Goal: Task Accomplishment & Management: Use online tool/utility

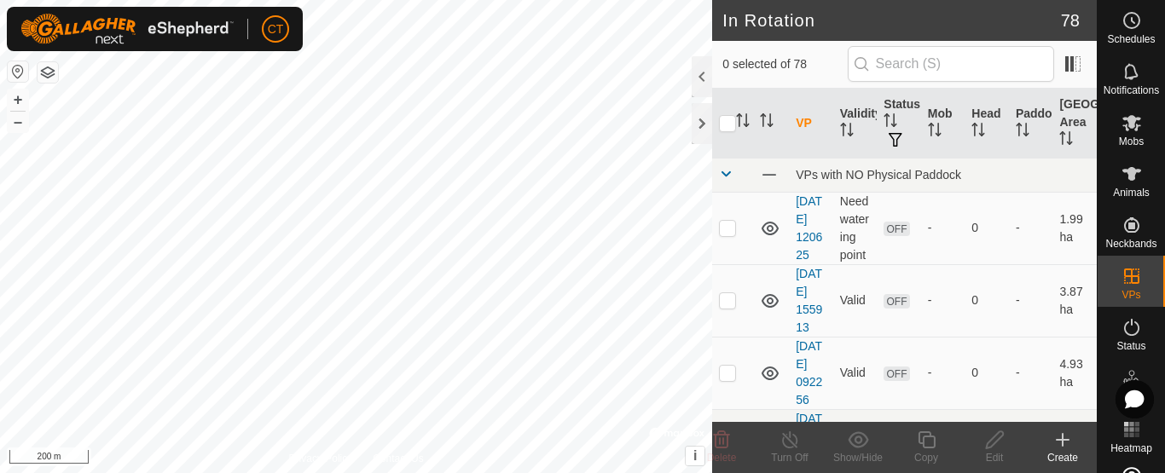
checkbox input "true"
click at [916, 448] on icon at bounding box center [926, 440] width 21 height 20
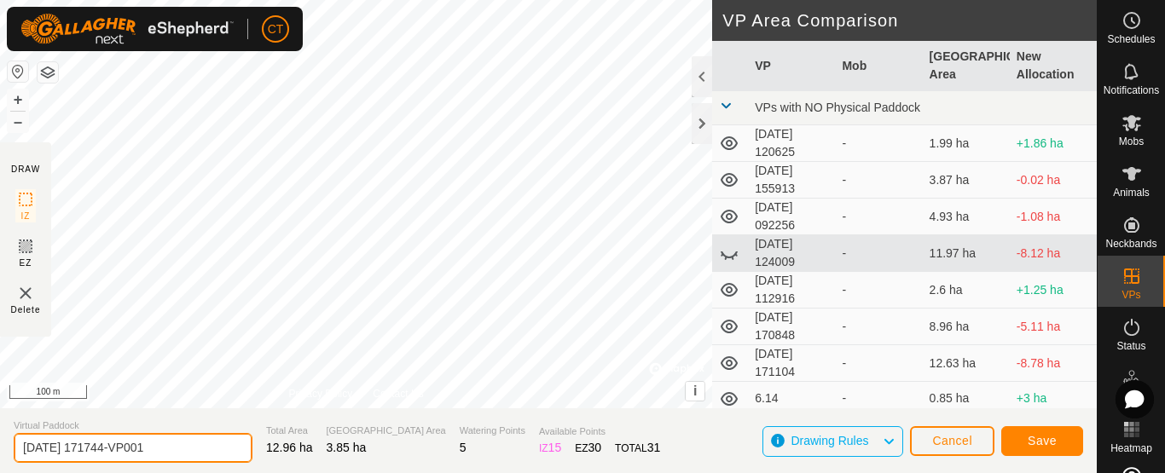
click at [200, 443] on input "[DATE] 171744-VP001" at bounding box center [133, 448] width 239 height 30
type input "8.19"
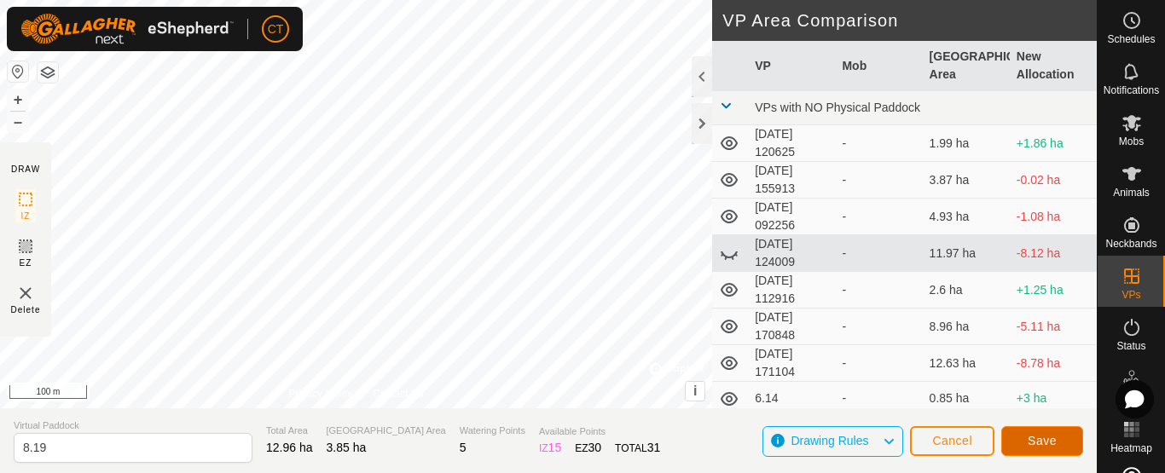
click at [1024, 445] on button "Save" at bounding box center [1042, 441] width 82 height 30
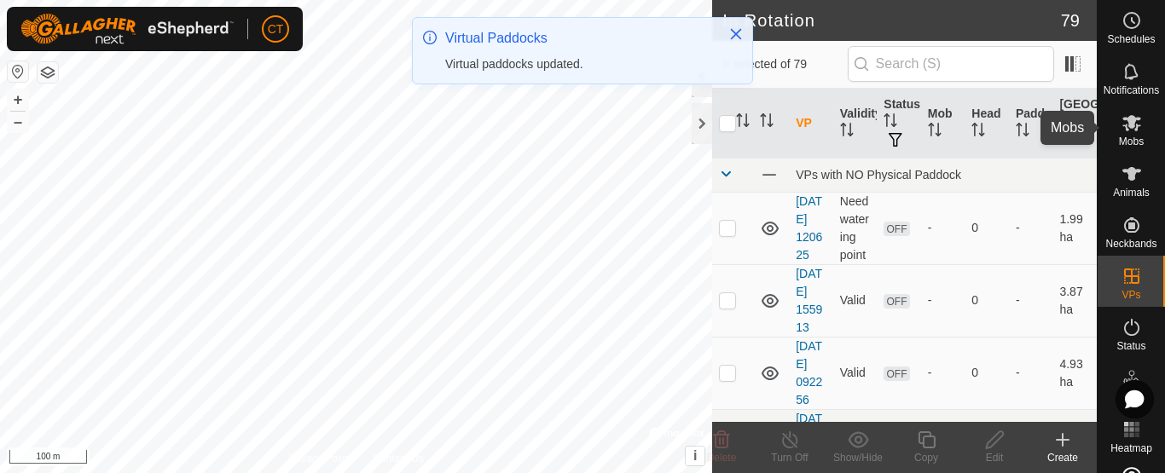
click at [1127, 136] on span "Mobs" at bounding box center [1131, 141] width 25 height 10
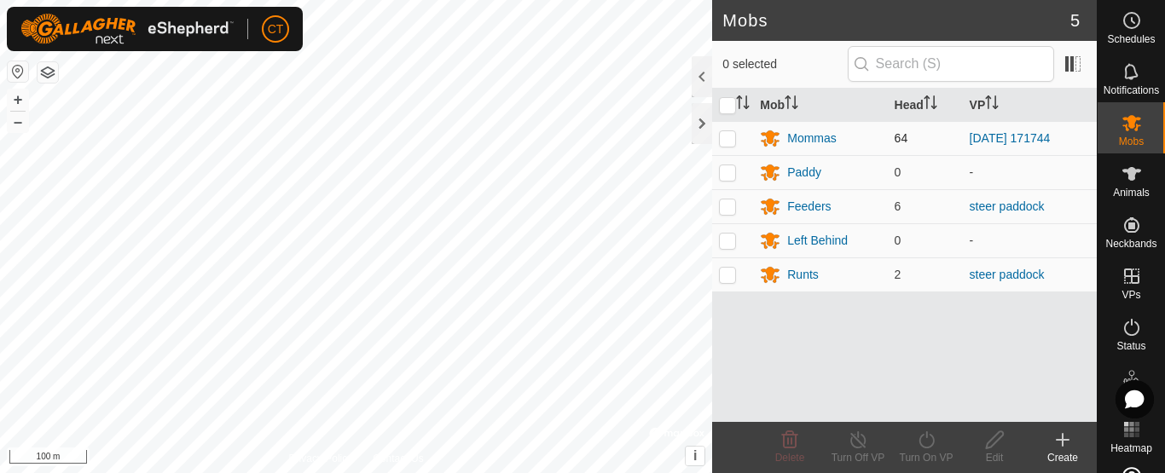
click at [722, 138] on p-checkbox at bounding box center [727, 138] width 17 height 14
checkbox input "true"
click at [937, 443] on turn-on-svg-icon at bounding box center [926, 440] width 68 height 20
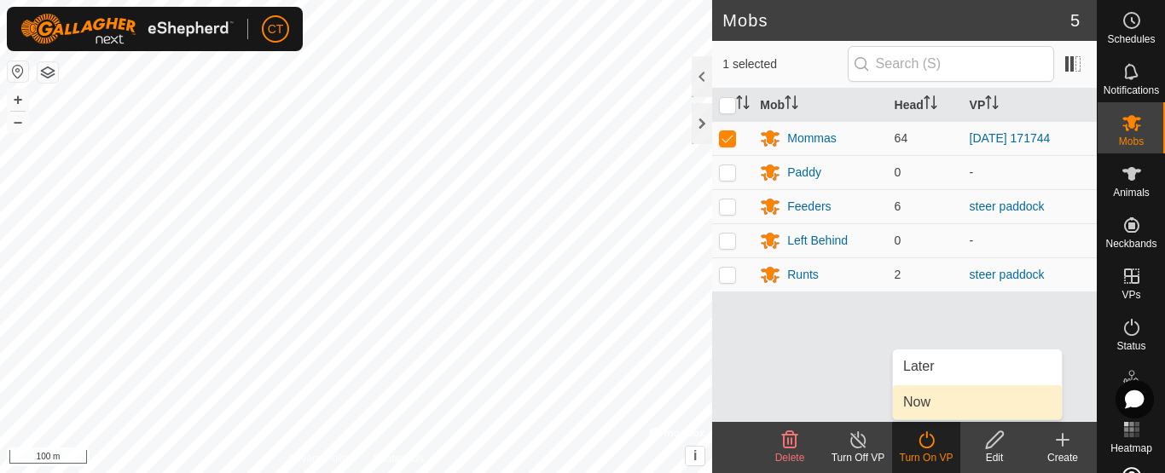
click at [966, 409] on link "Now" at bounding box center [977, 402] width 169 height 34
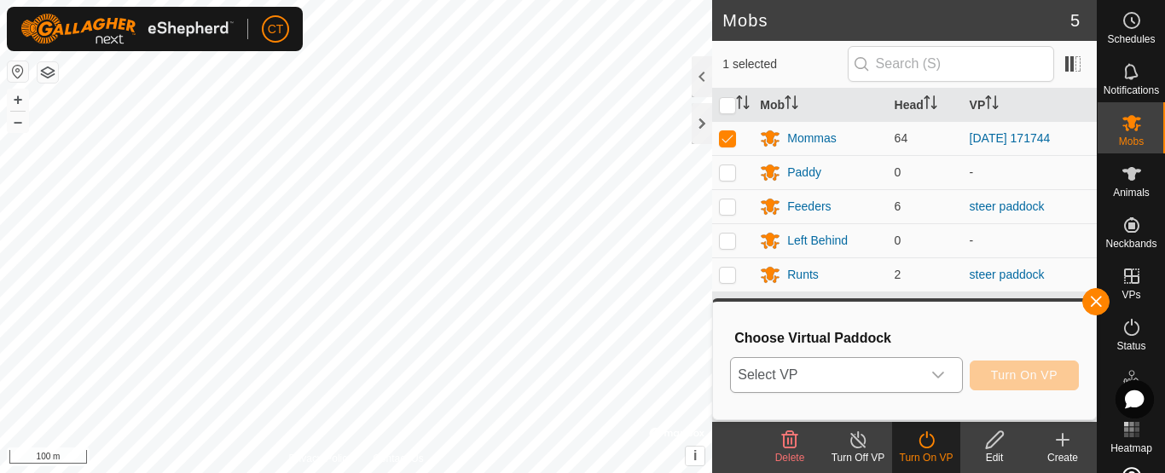
click at [928, 374] on div "dropdown trigger" at bounding box center [938, 375] width 34 height 34
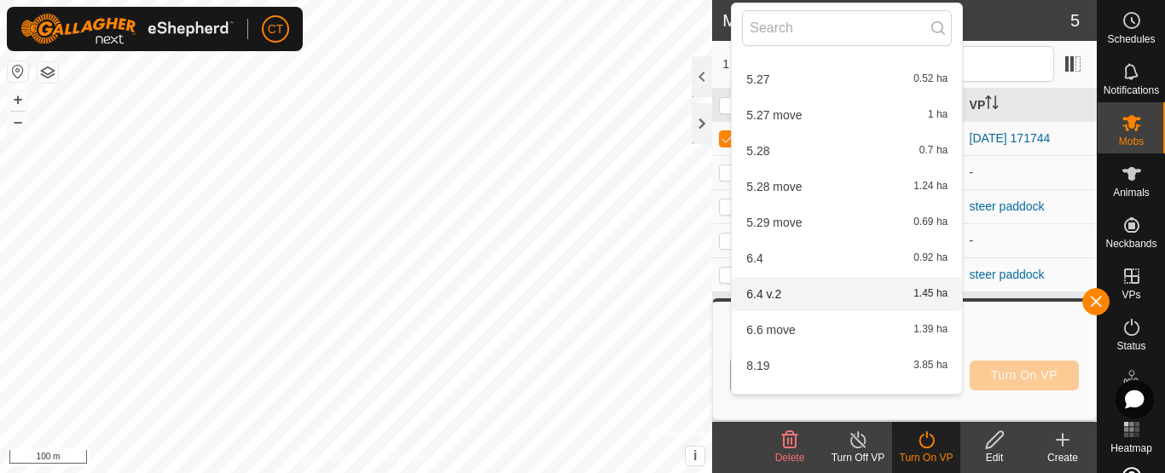
scroll to position [2389, 0]
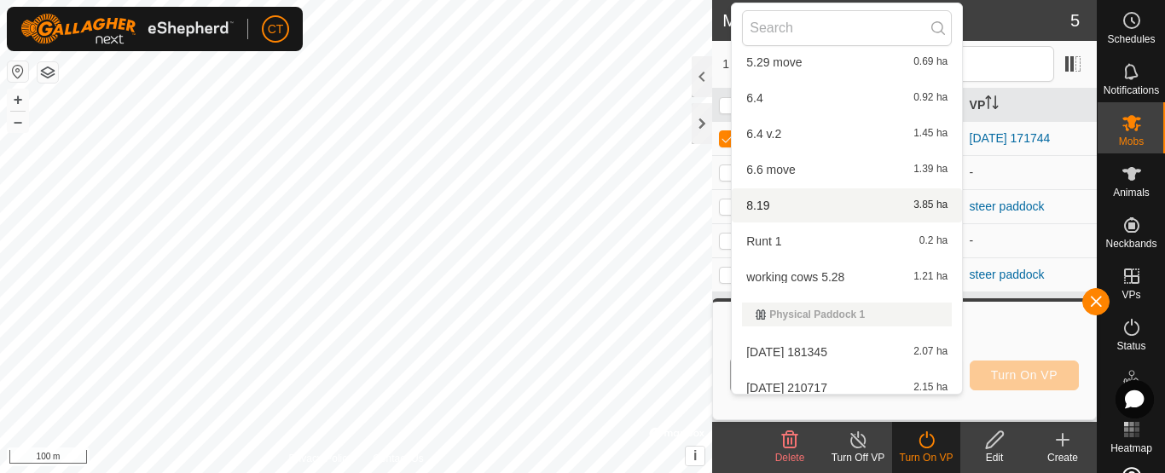
click at [789, 202] on div "8.19 3.85 ha" at bounding box center [847, 205] width 210 height 20
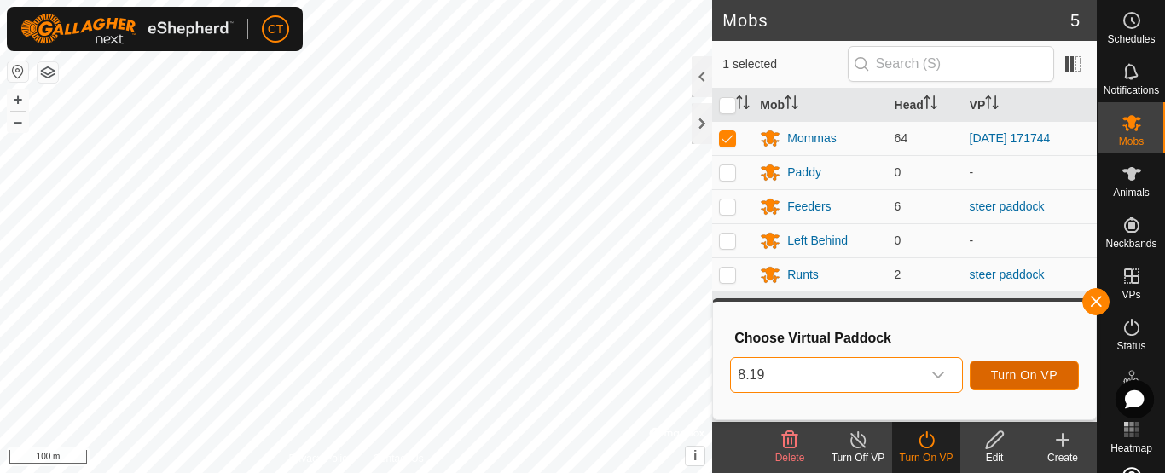
click at [1022, 379] on span "Turn On VP" at bounding box center [1024, 375] width 67 height 14
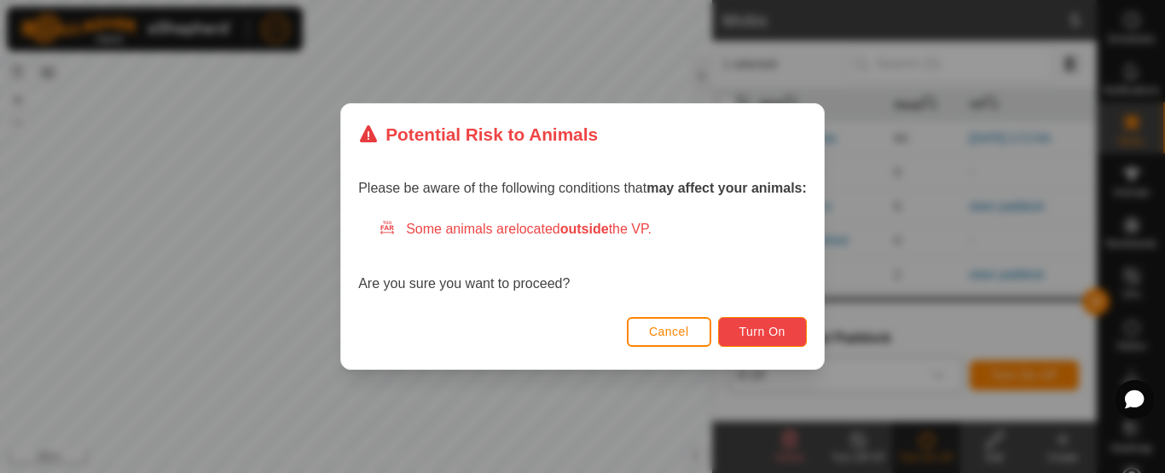
click at [780, 331] on span "Turn On" at bounding box center [762, 332] width 46 height 14
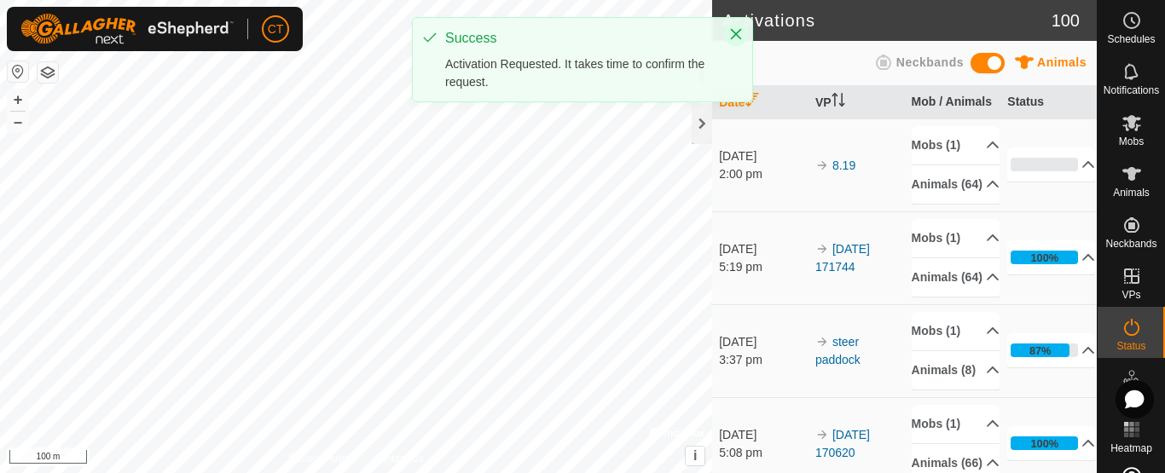
click at [737, 35] on icon "Close" at bounding box center [736, 34] width 11 height 11
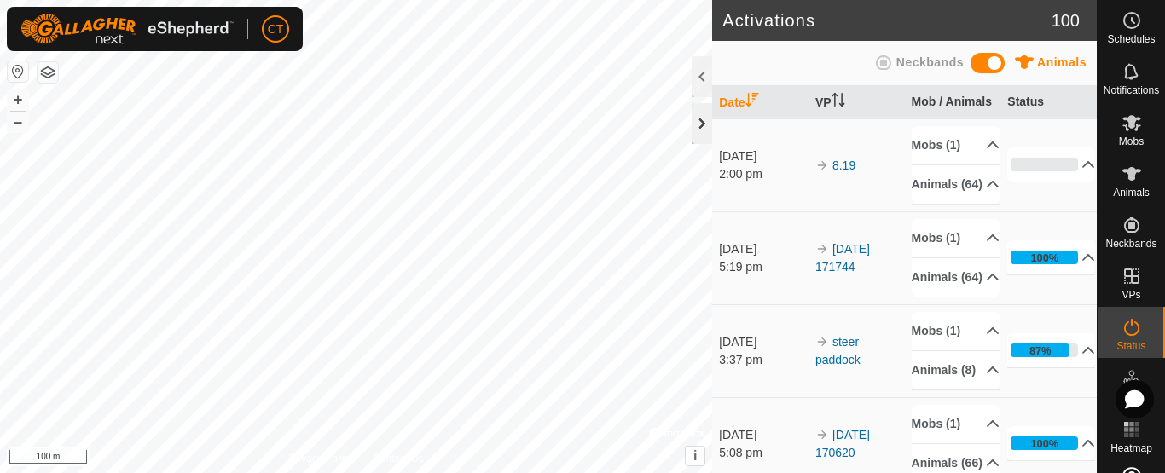
click at [697, 121] on div at bounding box center [702, 123] width 20 height 41
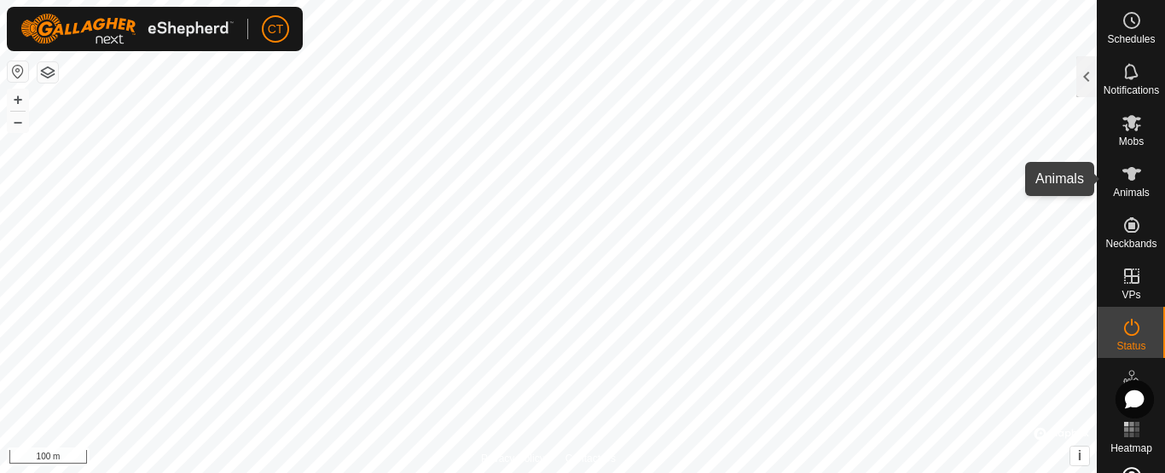
click at [1123, 174] on icon at bounding box center [1131, 174] width 19 height 14
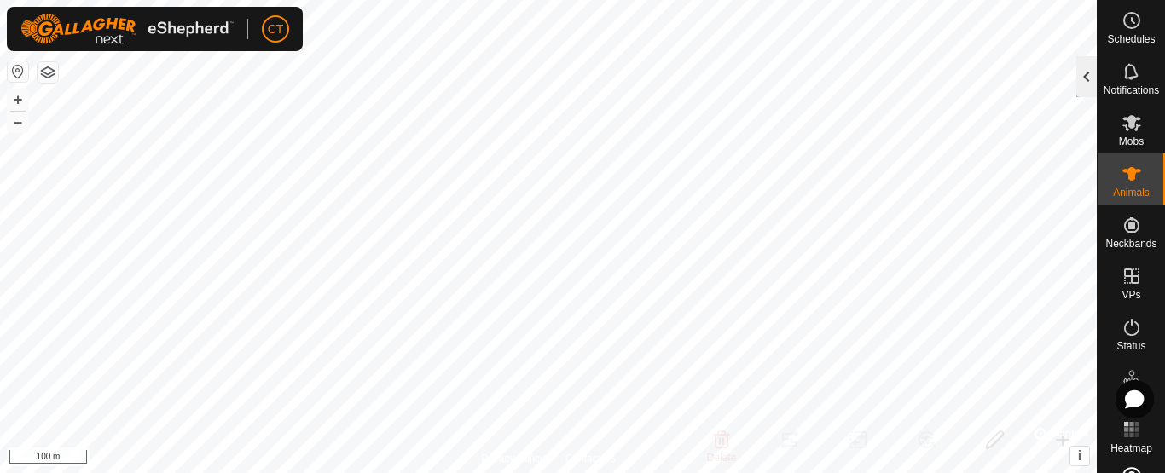
click at [1089, 86] on div at bounding box center [1086, 76] width 20 height 41
click at [1097, 86] on div "0 selected of 76" at bounding box center [1107, 74] width 20 height 66
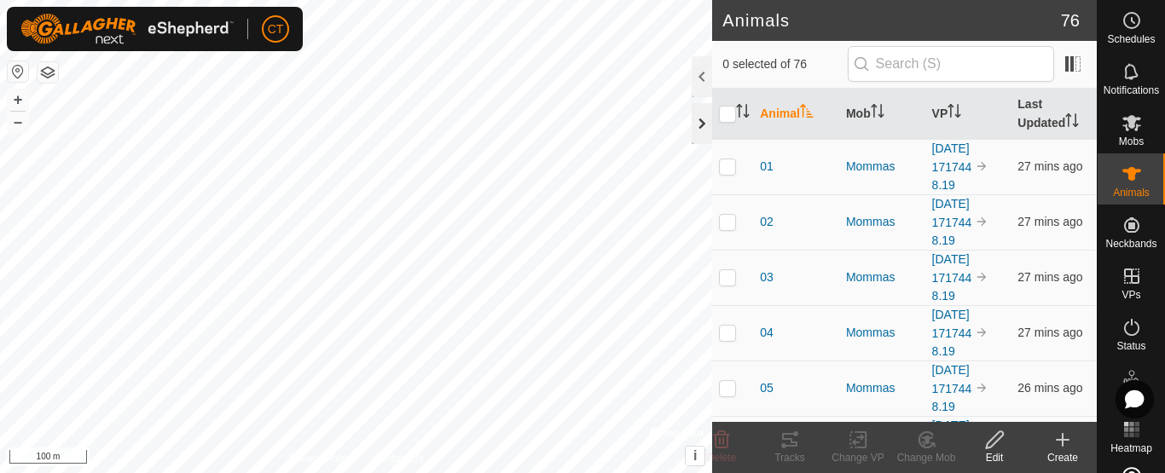
click at [707, 134] on div at bounding box center [702, 123] width 20 height 41
